Goal: Task Accomplishment & Management: Complete application form

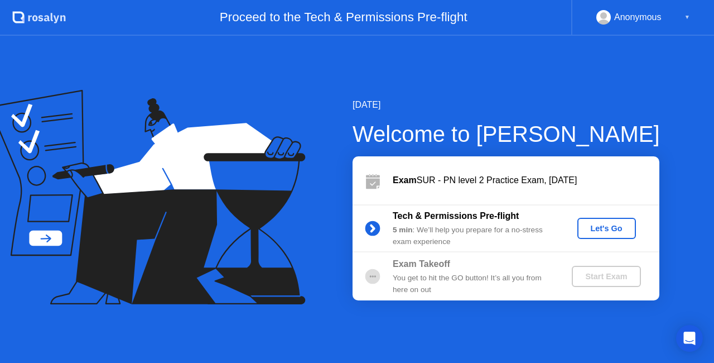
click at [607, 231] on div "Let's Go" at bounding box center [607, 228] width 50 height 9
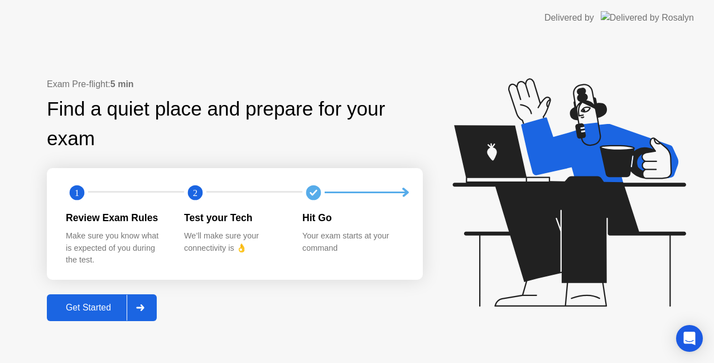
click at [90, 305] on div "Get Started" at bounding box center [88, 308] width 76 height 10
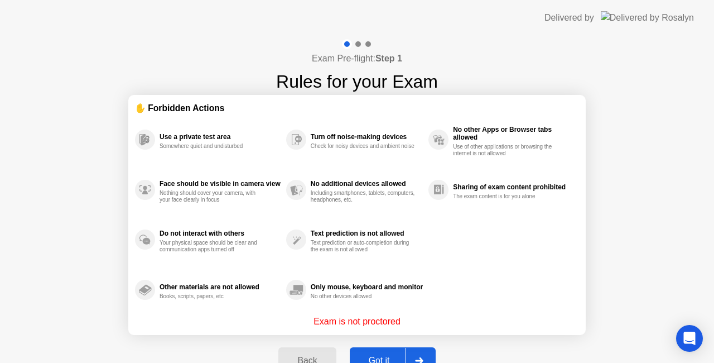
click at [371, 352] on button "Got it" at bounding box center [393, 360] width 86 height 27
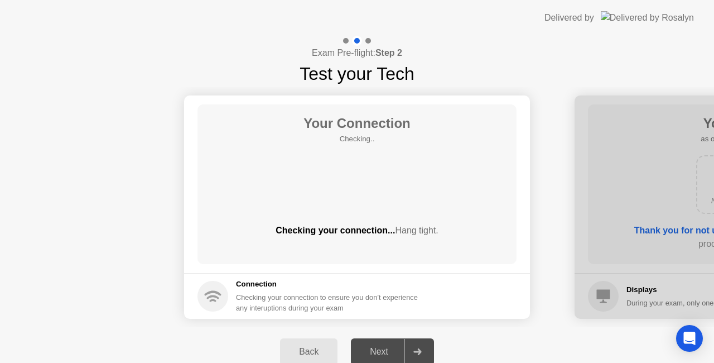
click at [328, 347] on div "Back" at bounding box center [309, 352] width 51 height 10
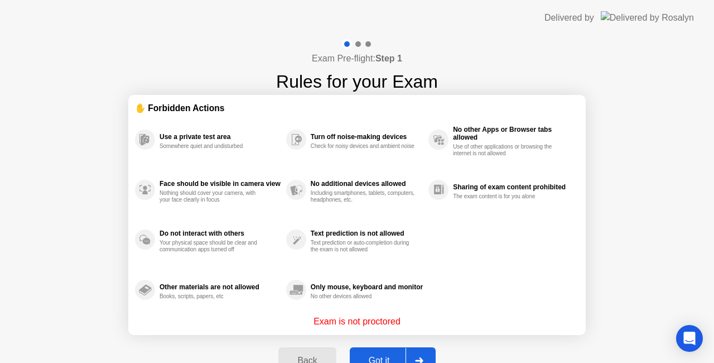
click at [393, 353] on button "Got it" at bounding box center [393, 360] width 86 height 27
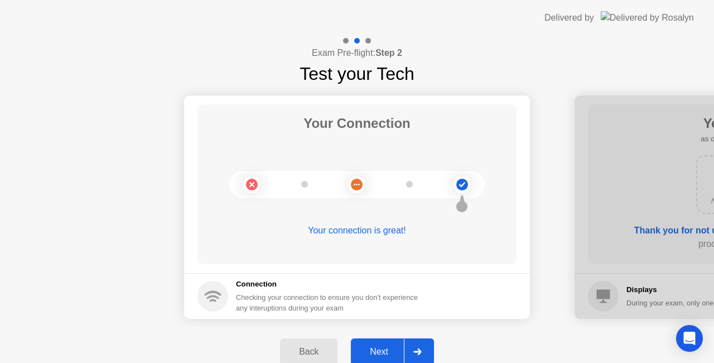
click at [393, 353] on div "Next" at bounding box center [379, 352] width 50 height 10
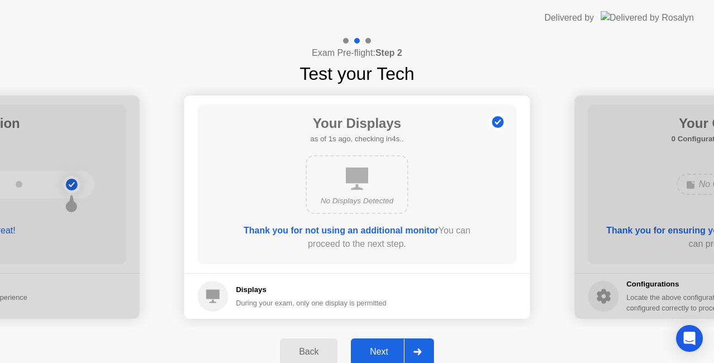
click at [393, 353] on div "Next" at bounding box center [379, 352] width 50 height 10
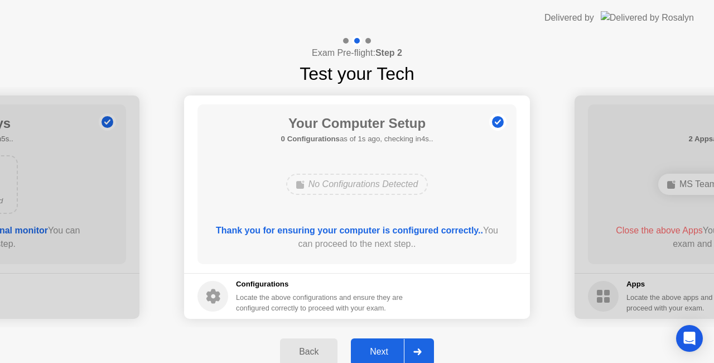
click at [393, 353] on div "Next" at bounding box center [379, 352] width 50 height 10
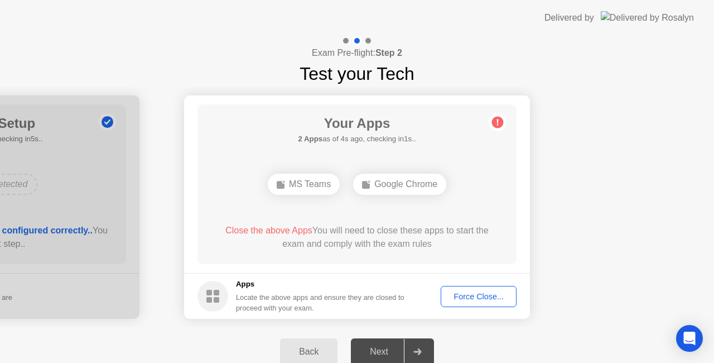
click at [393, 353] on div "Next" at bounding box center [379, 352] width 50 height 10
click at [313, 353] on div "Back" at bounding box center [309, 352] width 51 height 10
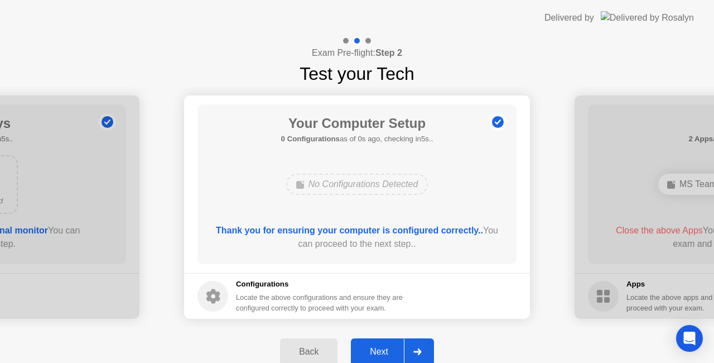
click at [385, 355] on div "Next" at bounding box center [379, 352] width 50 height 10
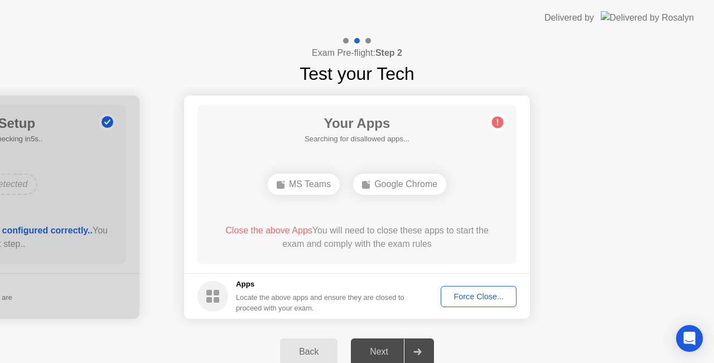
click at [382, 349] on div "Next" at bounding box center [379, 352] width 50 height 10
click at [378, 348] on div "Next" at bounding box center [379, 352] width 50 height 10
click at [276, 232] on span "Close the above Apps" at bounding box center [269, 230] width 87 height 9
click at [318, 181] on div "MS Teams" at bounding box center [304, 184] width 72 height 21
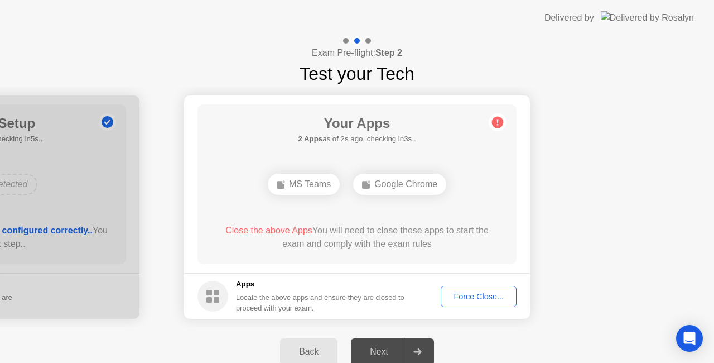
click at [318, 181] on div "MS Teams" at bounding box center [304, 184] width 72 height 21
click at [388, 193] on div "Google Chrome" at bounding box center [399, 184] width 93 height 21
click at [467, 295] on div "Force Close..." at bounding box center [479, 296] width 68 height 9
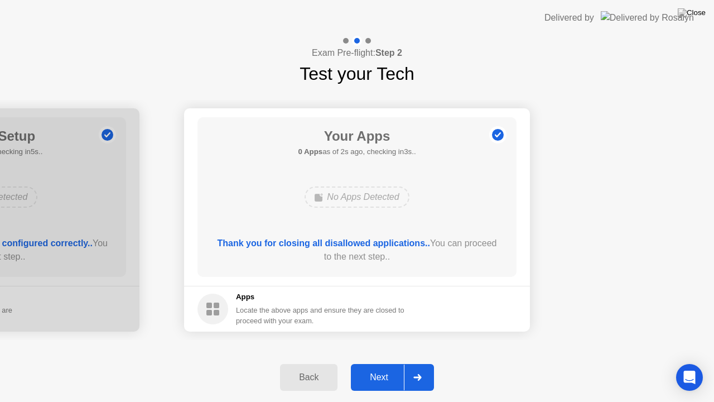
click at [374, 362] on div "Next" at bounding box center [379, 377] width 50 height 10
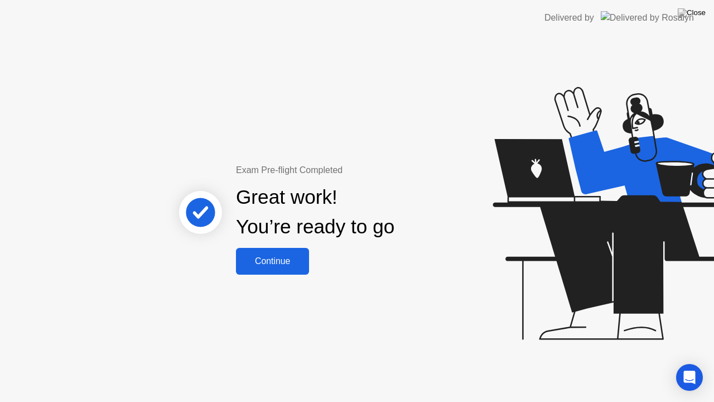
click at [253, 272] on button "Continue" at bounding box center [272, 261] width 73 height 27
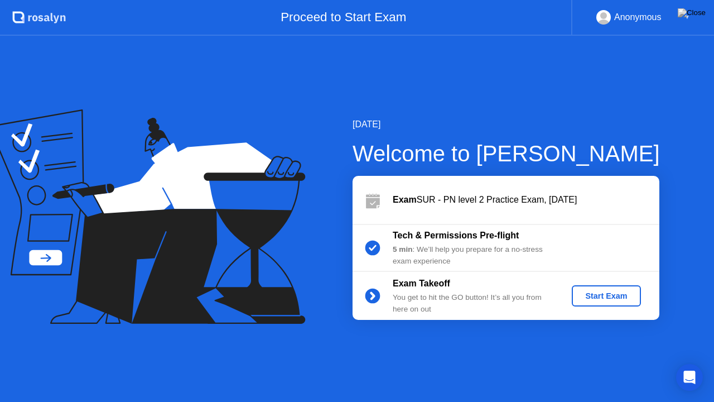
click at [611, 295] on div "Start Exam" at bounding box center [607, 295] width 60 height 9
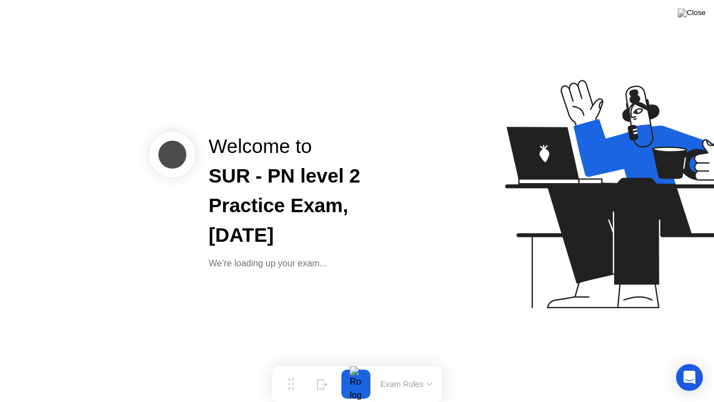
click at [396, 362] on button "Exam Rules" at bounding box center [406, 384] width 59 height 10
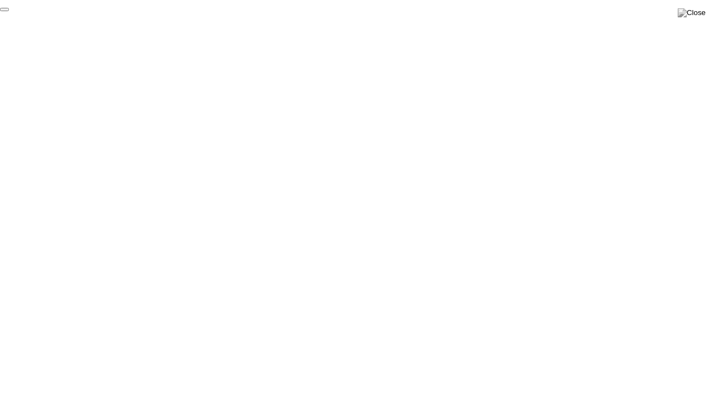
click div "End Proctoring Session"
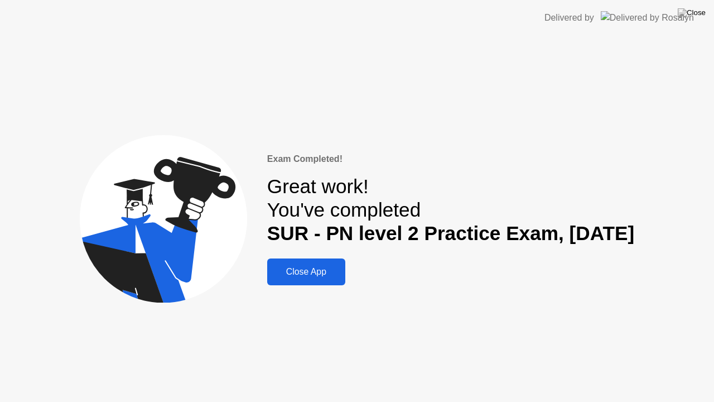
click at [271, 271] on div "Close App" at bounding box center [306, 272] width 71 height 10
